Goal: Task Accomplishment & Management: Manage account settings

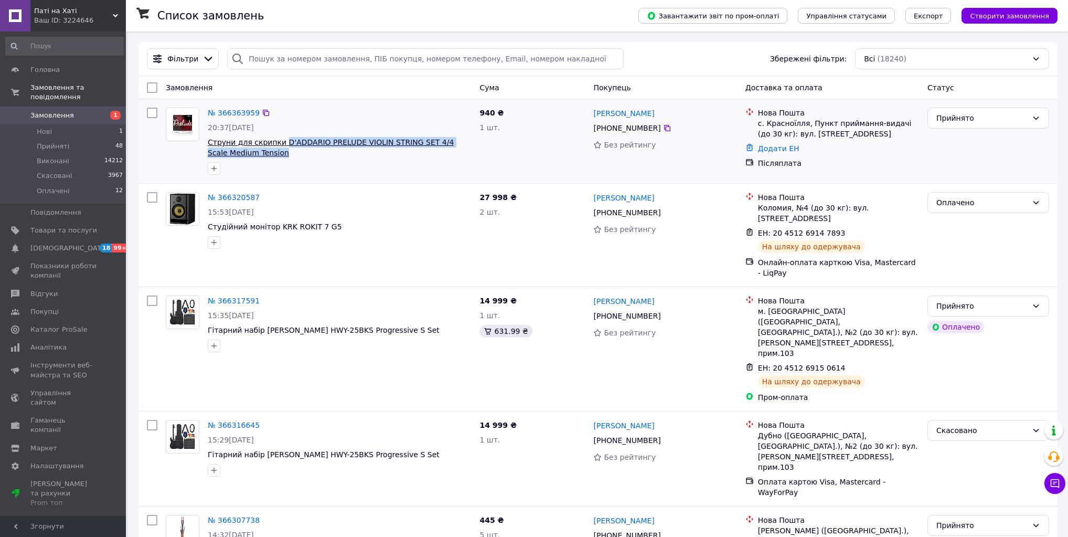
drag, startPoint x: 292, startPoint y: 153, endPoint x: 277, endPoint y: 140, distance: 20.4
click at [277, 140] on span "Струни для скрипки D'ADDARIO PRELUDE VIOLIN STRING SET 4/4 Scale Medium Tension" at bounding box center [339, 147] width 263 height 21
copy span "D'ADDARIO PRELUDE VIOLIN STRING SET 4/4 Scale Medium Tension"
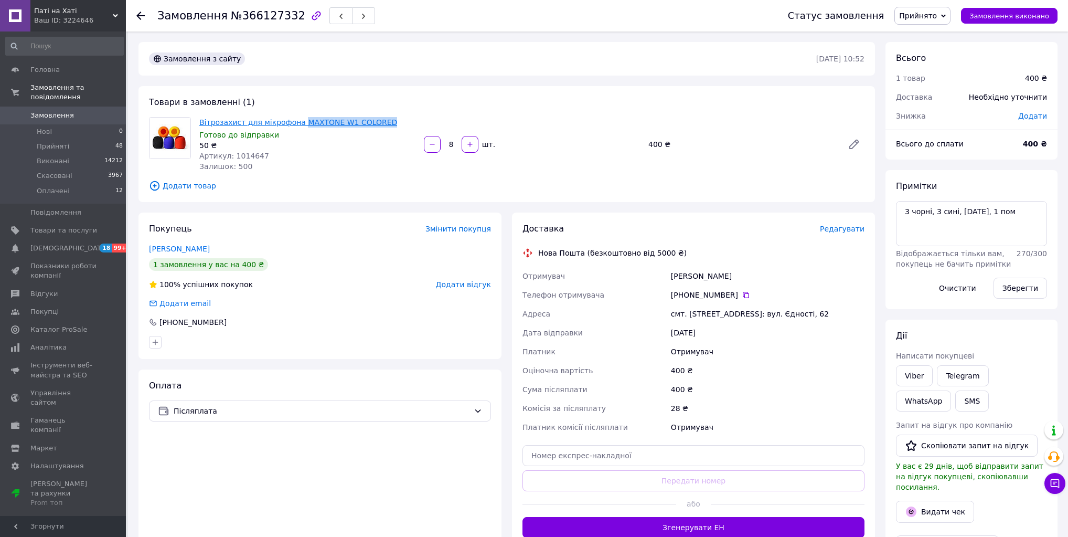
drag, startPoint x: 378, startPoint y: 122, endPoint x: 292, endPoint y: 123, distance: 86.0
click at [292, 123] on span "Вітрозахист для мікрофона MAXTONE W1 COLORED" at bounding box center [307, 122] width 216 height 10
copy link "MAXTONE W1 COLORED"
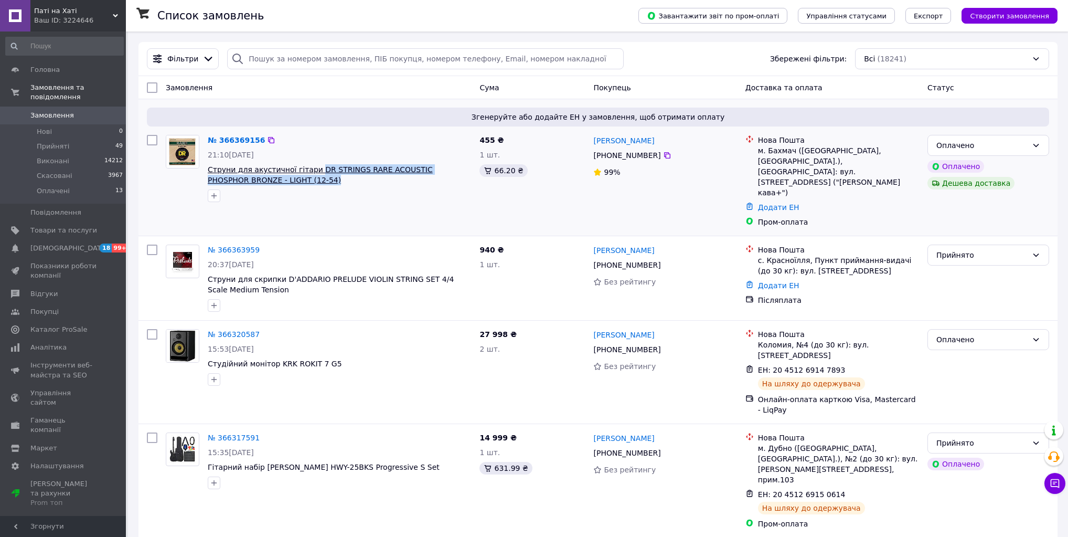
drag, startPoint x: 325, startPoint y: 178, endPoint x: 308, endPoint y: 168, distance: 20.2
click at [308, 168] on span "Струни для акустичної гітари DR STRINGS RARE ACOUSTIC PHOSPHOR BRONZE - LIGHT (…" at bounding box center [339, 174] width 263 height 21
copy span "DR STRINGS RARE ACOUSTIC PHOSPHOR BRONZE - LIGHT (12-54)"
click at [59, 111] on span "Замовлення" at bounding box center [52, 115] width 44 height 9
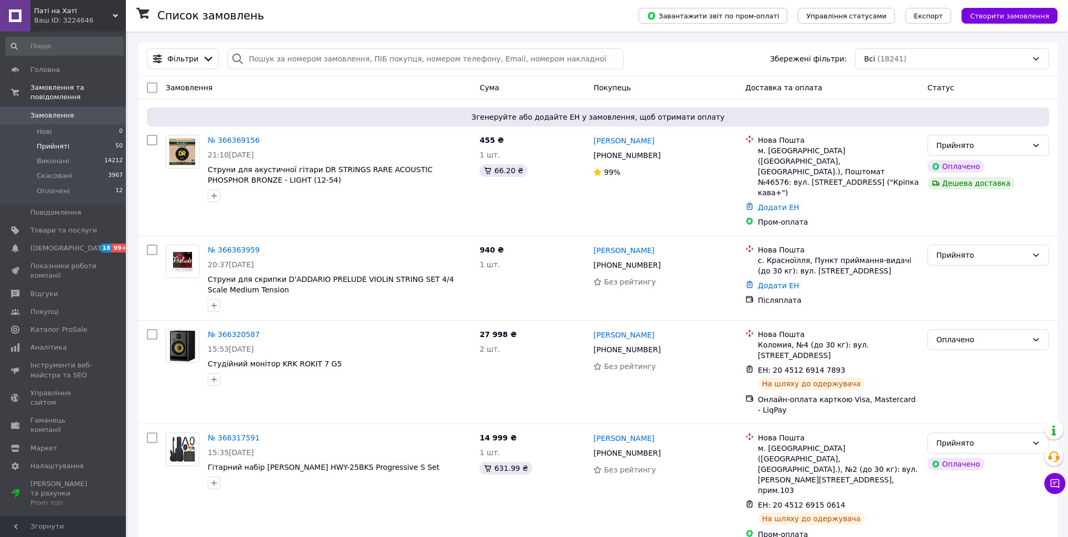
click at [34, 139] on li "Прийняті 50" at bounding box center [64, 146] width 129 height 15
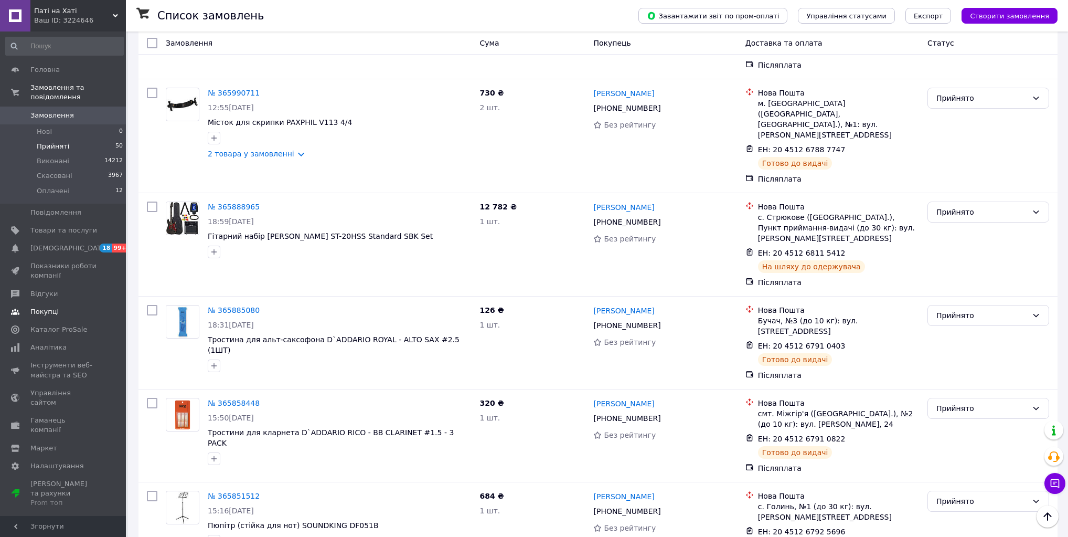
scroll to position [2397, 0]
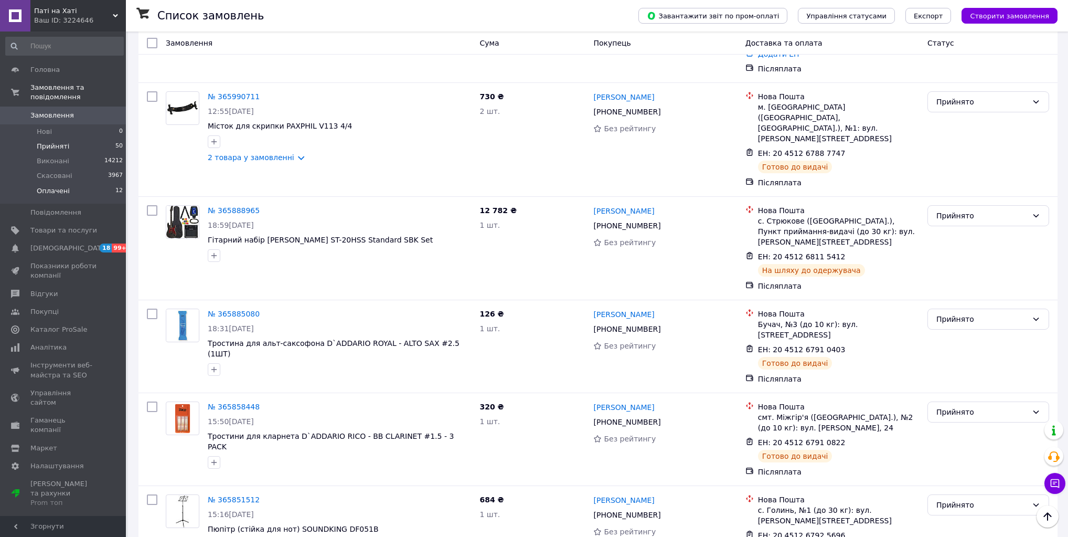
click at [63, 186] on span "Оплачені" at bounding box center [53, 190] width 33 height 9
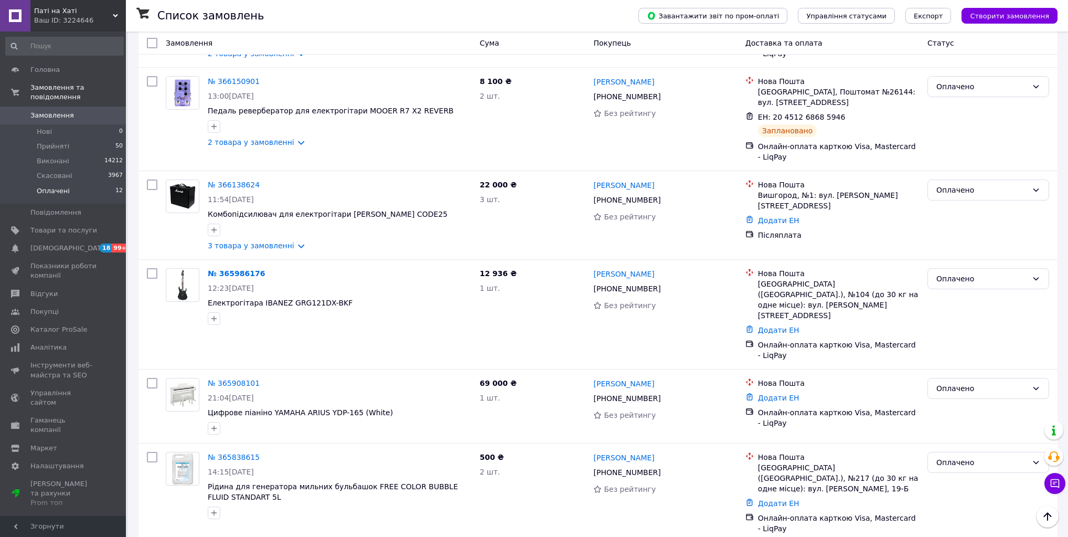
scroll to position [434, 0]
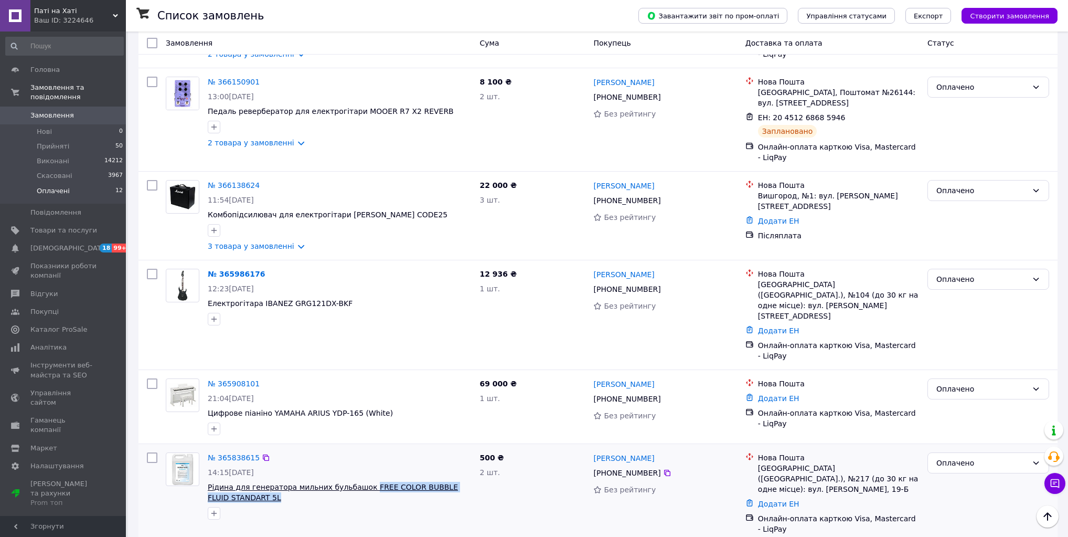
click at [357, 482] on span "Рідина для генератора мильних бульбашок FREE COLOR BUBBLE FLUID STANDART 5L" at bounding box center [339, 492] width 263 height 21
copy span "FREE COLOR BUBBLE FLUID STANDART 5L"
drag, startPoint x: 628, startPoint y: 438, endPoint x: 594, endPoint y: 438, distance: 33.6
click at [594, 451] on div "[PERSON_NAME]" at bounding box center [664, 457] width 145 height 13
copy link "[PERSON_NAME]"
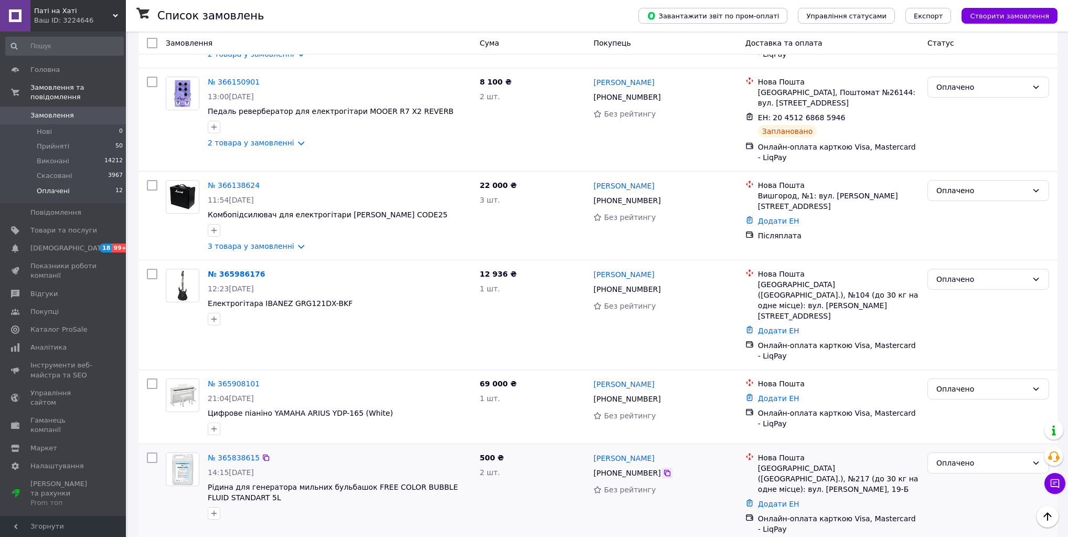
click at [663, 469] on icon at bounding box center [667, 473] width 8 height 8
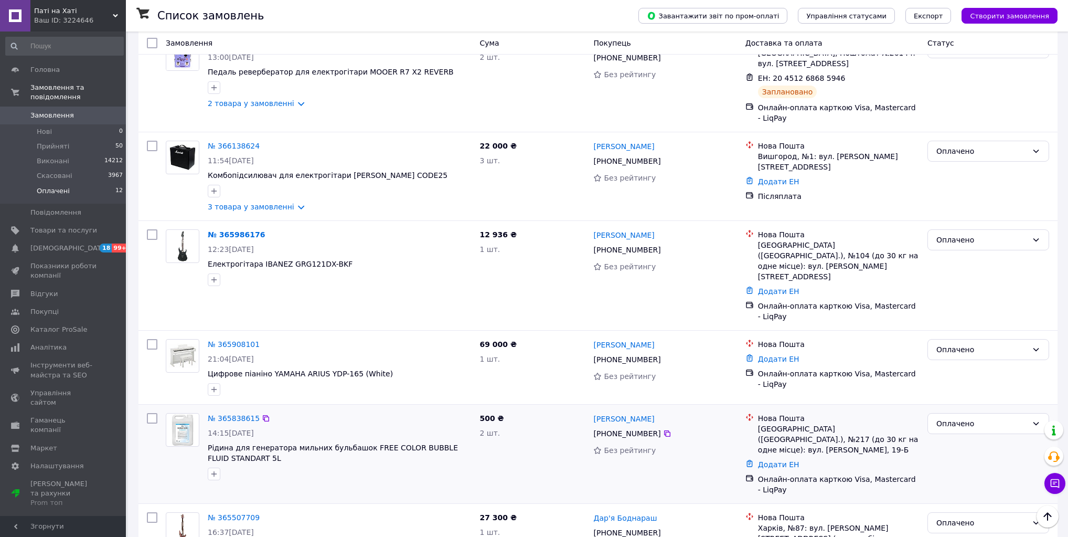
scroll to position [476, 0]
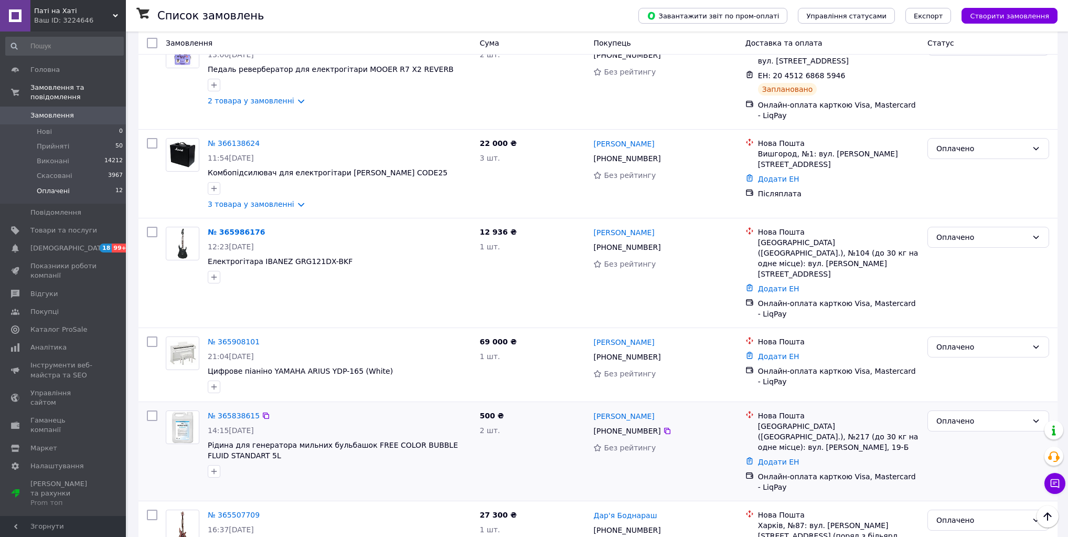
click at [762, 421] on div "[GEOGRAPHIC_DATA] ([GEOGRAPHIC_DATA].), №217 (до 30 кг на одне місце): вул. [PE…" at bounding box center [838, 436] width 161 height 31
copy div "[GEOGRAPHIC_DATA]"
click at [721, 442] on div "[PERSON_NAME] [PHONE_NUMBER] Без рейтингу" at bounding box center [665, 451] width 152 height 90
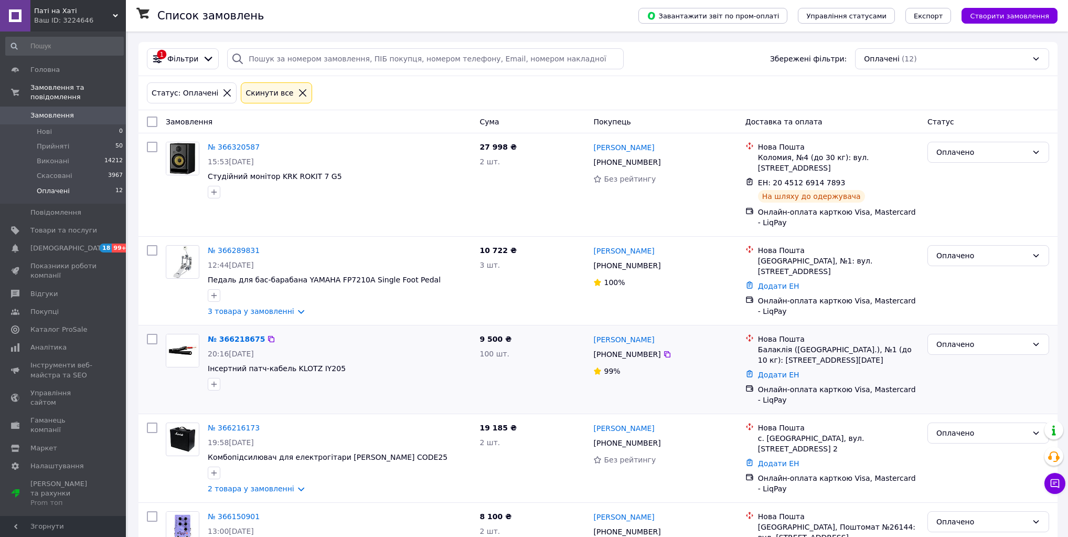
scroll to position [0, 0]
click at [277, 312] on link "3 товара у замовленні" at bounding box center [251, 311] width 87 height 8
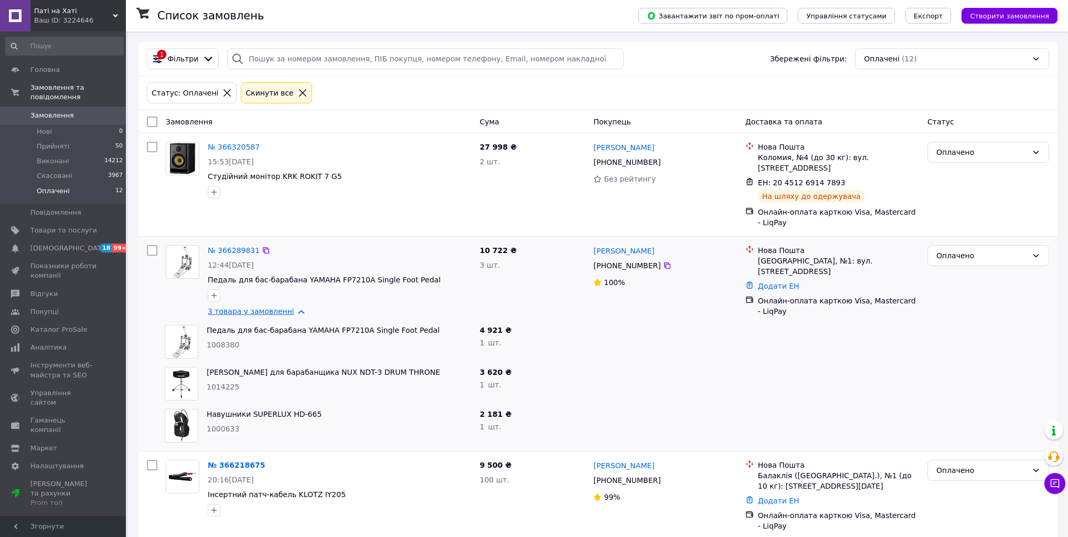
click at [277, 312] on link "3 товара у замовленні" at bounding box center [251, 311] width 87 height 8
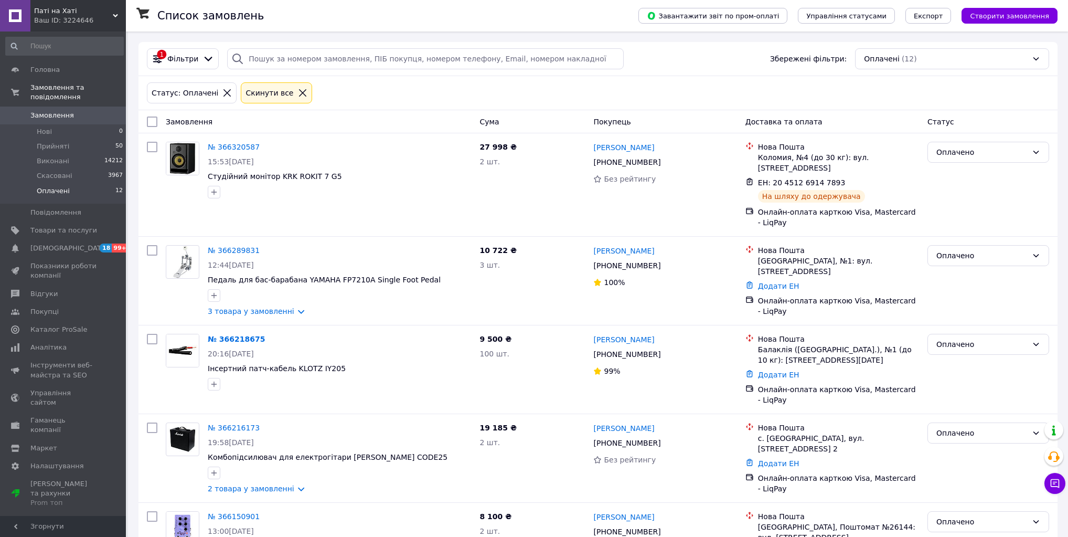
click at [59, 111] on span "Замовлення" at bounding box center [52, 115] width 44 height 9
